Goal: Communication & Community: Share content

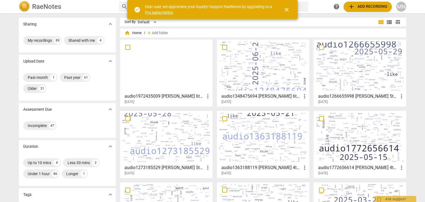
click at [153, 89] on div at bounding box center [166, 65] width 89 height 49
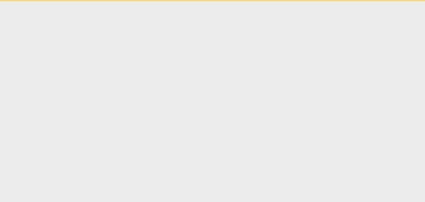
click at [153, 1] on html "check_circle Dear user, we appreciate your loyalty! Support RaeNotes by upgradi…" at bounding box center [212, 0] width 425 height 1
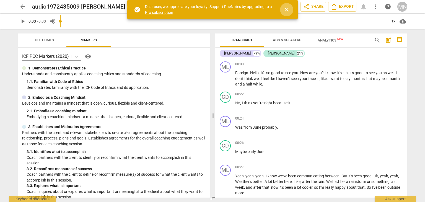
click at [287, 13] on button "close" at bounding box center [286, 9] width 13 height 13
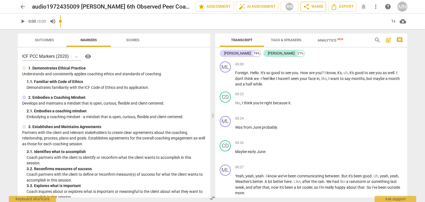
click at [317, 7] on span "share Share" at bounding box center [313, 6] width 20 height 7
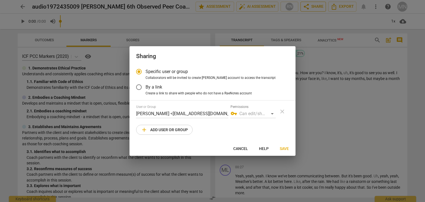
radio input "false"
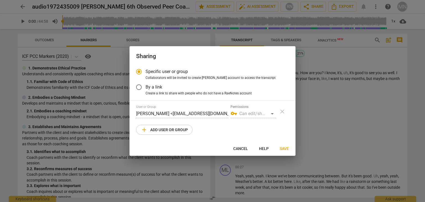
click at [272, 114] on div "vpn_key Can edit/share" at bounding box center [252, 113] width 45 height 9
click at [211, 128] on div "User or Group [PERSON_NAME] <[EMAIL_ADDRESS][DOMAIN_NAME]> Permissions vpn_key …" at bounding box center [212, 120] width 153 height 30
click at [141, 85] on input "By a link" at bounding box center [138, 87] width 13 height 13
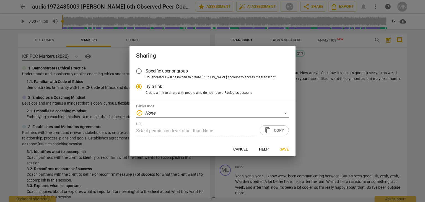
click at [276, 133] on div "URL Select permission level other than None content_copy Copy" at bounding box center [212, 128] width 153 height 13
click at [279, 131] on div "URL Select permission level other than None content_copy Copy" at bounding box center [212, 128] width 153 height 13
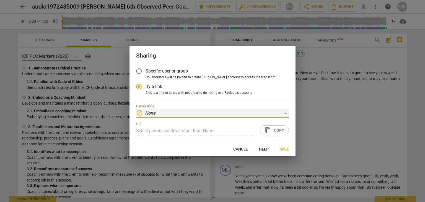
click at [286, 113] on div "block None" at bounding box center [212, 113] width 153 height 9
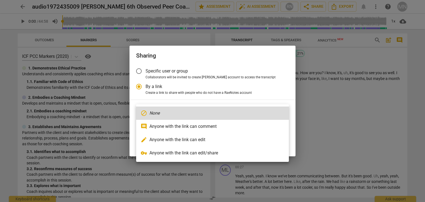
click at [207, 128] on li "comment Anyone with the link can comment" at bounding box center [212, 126] width 153 height 13
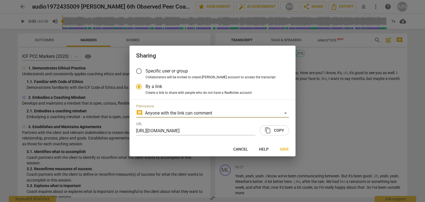
radio input "false"
type input "[URL][DOMAIN_NAME]"
click at [283, 149] on span "Save" at bounding box center [284, 150] width 9 height 6
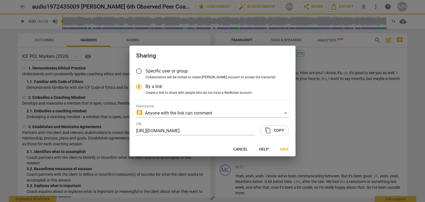
radio input "false"
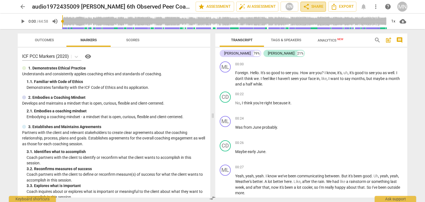
click at [314, 9] on span "share Share" at bounding box center [313, 6] width 20 height 7
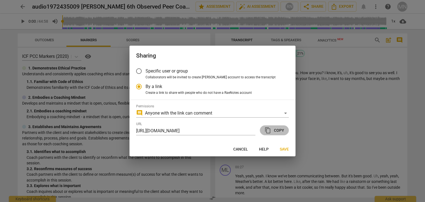
click at [274, 130] on span "content_copy Copy" at bounding box center [274, 130] width 20 height 7
click at [336, 111] on div at bounding box center [212, 101] width 425 height 202
radio input "false"
